Goal: Task Accomplishment & Management: Use online tool/utility

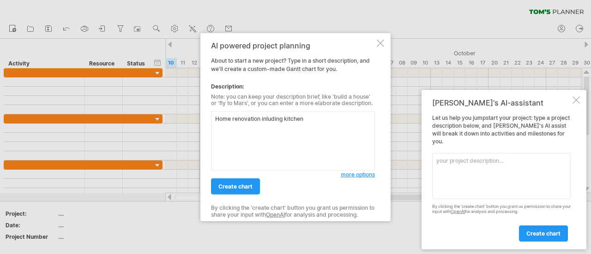
click at [266, 119] on textarea "Home renovation inluding kitchen" at bounding box center [293, 141] width 164 height 60
type textarea "Home renovation including kitchen"
click at [237, 185] on span "create chart" at bounding box center [235, 186] width 34 height 7
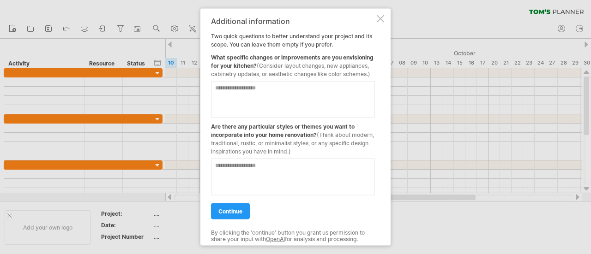
click at [234, 90] on textarea at bounding box center [293, 99] width 164 height 37
type textarea "**********"
click at [257, 167] on textarea at bounding box center [293, 176] width 164 height 37
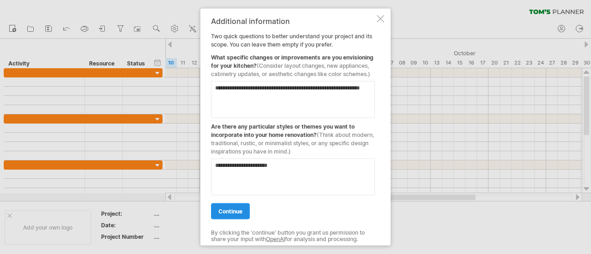
type textarea "**********"
click at [233, 211] on span "continue" at bounding box center [230, 211] width 24 height 7
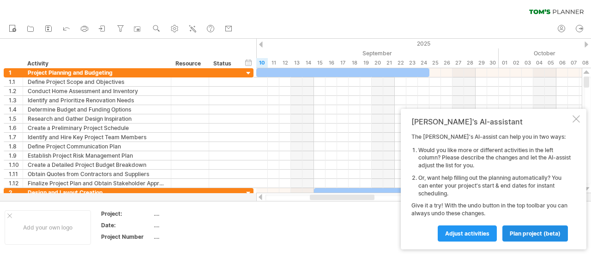
click at [526, 234] on span "plan project (beta)" at bounding box center [534, 233] width 51 height 7
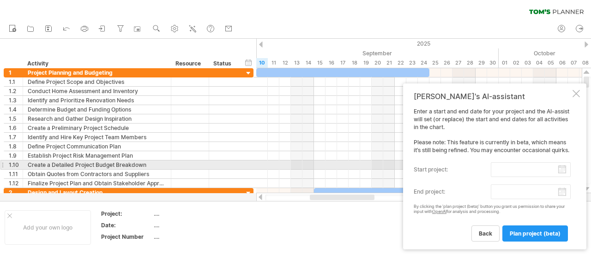
click at [563, 168] on input "start project:" at bounding box center [531, 169] width 80 height 15
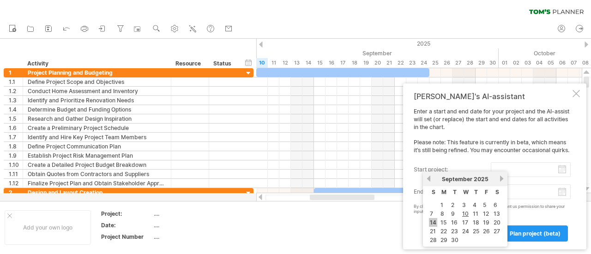
click at [431, 221] on link "14" at bounding box center [433, 222] width 8 height 9
type input "********"
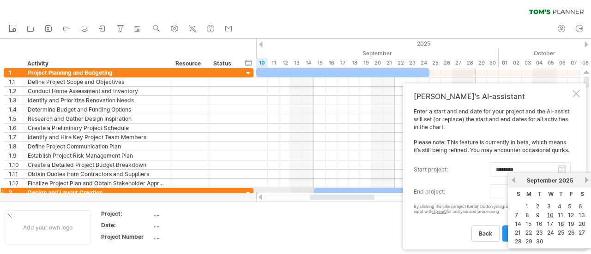
click at [564, 193] on body "progress(100%) Trying to reach [DOMAIN_NAME] Connected again... 0% clear filter…" at bounding box center [295, 128] width 591 height 256
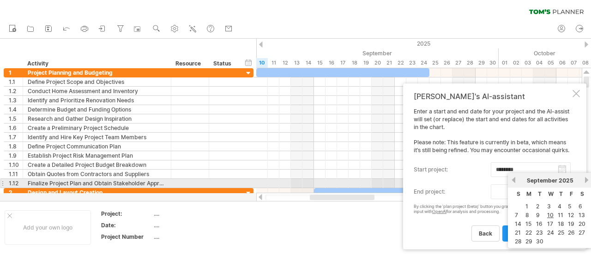
click at [584, 183] on link "next" at bounding box center [586, 180] width 7 height 7
click at [585, 181] on link "next" at bounding box center [586, 180] width 7 height 7
click at [585, 181] on link "next" at bounding box center [585, 180] width 7 height 7
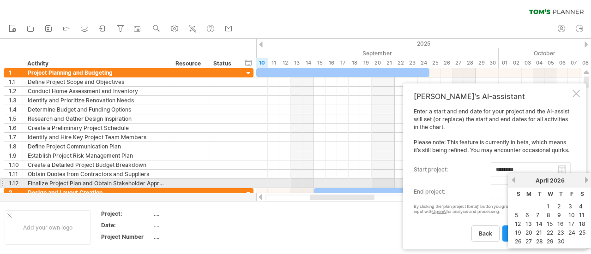
click at [585, 181] on link "next" at bounding box center [586, 180] width 7 height 7
click at [515, 180] on link "previous" at bounding box center [513, 180] width 7 height 7
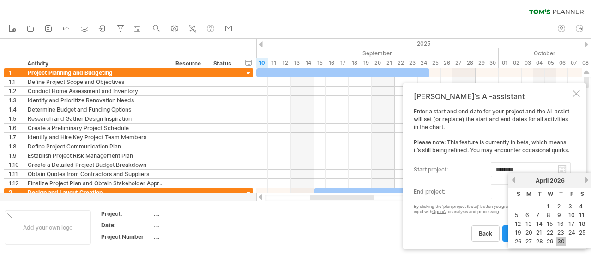
click at [559, 237] on link "30" at bounding box center [560, 241] width 9 height 9
type input "********"
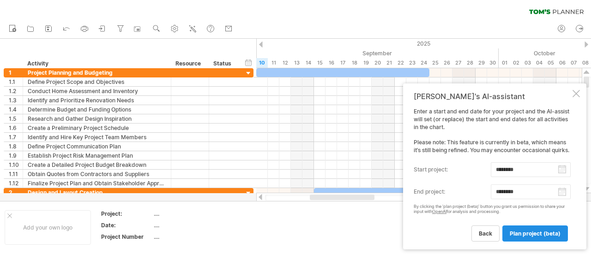
click at [529, 229] on link "plan project (beta)" at bounding box center [535, 234] width 66 height 16
